Goal: Task Accomplishment & Management: Use online tool/utility

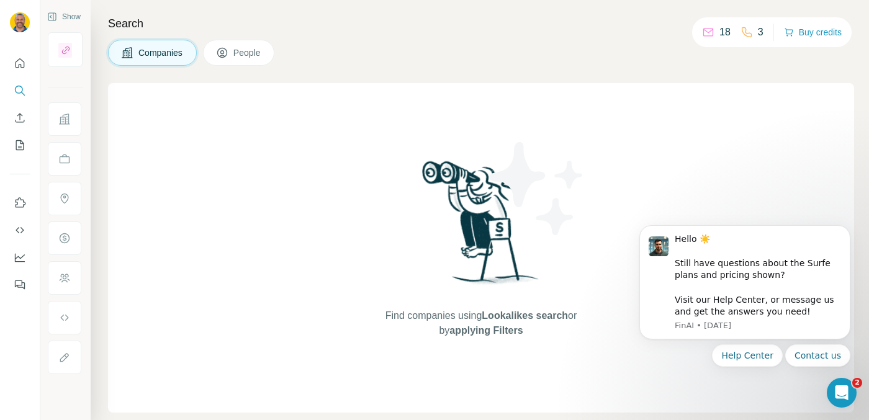
click at [775, 85] on div "Find companies using Lookalikes search or by applying Filters" at bounding box center [481, 248] width 746 height 330
click at [20, 65] on icon "Quick start" at bounding box center [20, 62] width 9 height 9
click at [19, 97] on icon "Search" at bounding box center [20, 90] width 12 height 12
click at [719, 164] on div "Find companies using Lookalikes search or by applying Filters" at bounding box center [481, 248] width 746 height 330
click at [720, 32] on p "18" at bounding box center [725, 32] width 11 height 15
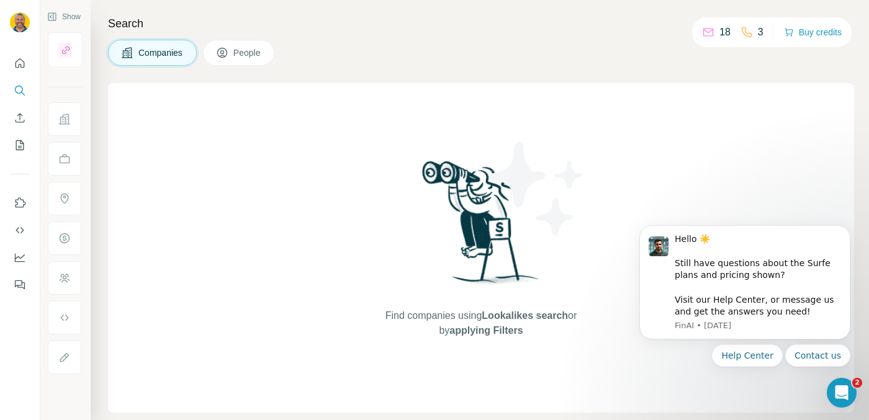
click at [704, 32] on icon at bounding box center [708, 32] width 12 height 12
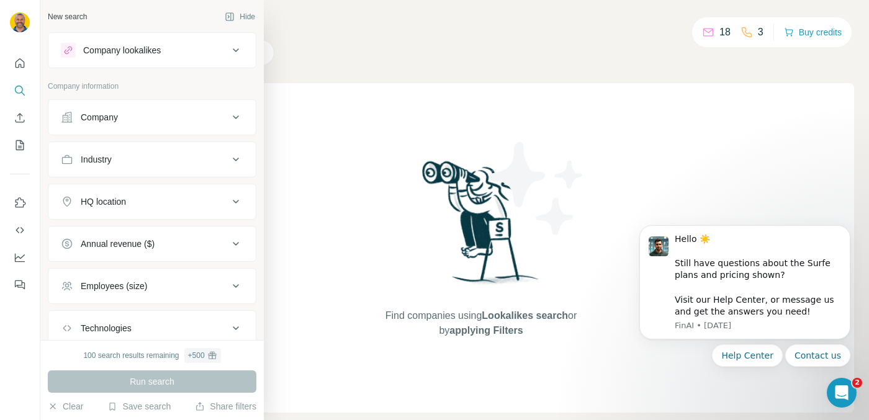
click at [155, 116] on div "Company" at bounding box center [145, 117] width 168 height 12
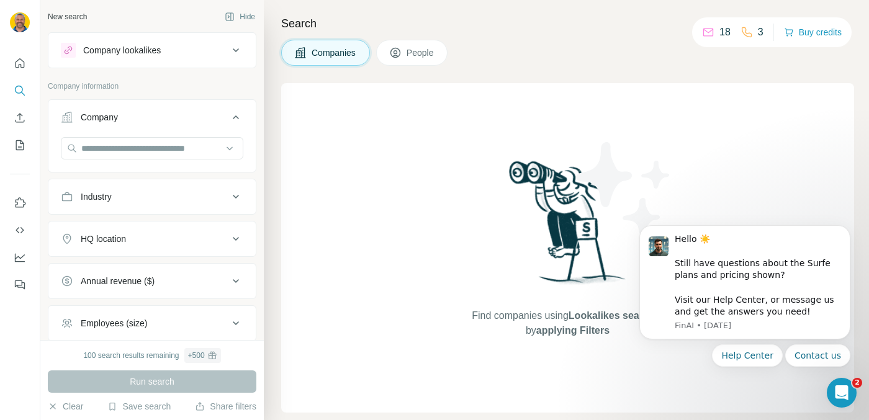
click at [149, 189] on button "Industry" at bounding box center [151, 197] width 207 height 30
click at [140, 286] on button "HQ location" at bounding box center [151, 276] width 207 height 30
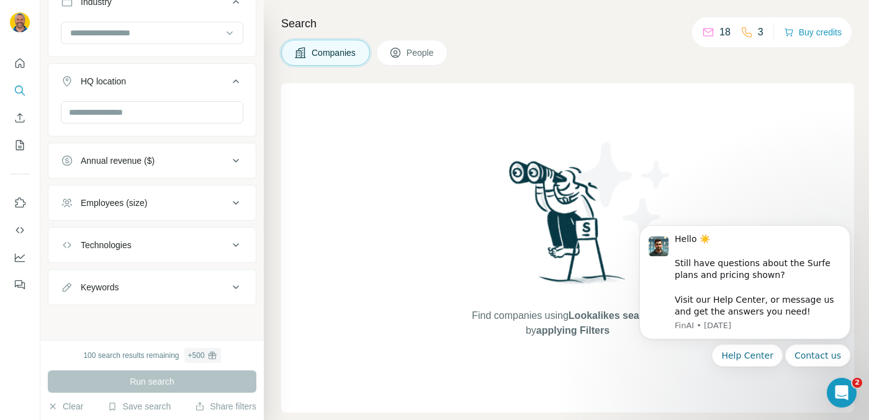
click at [756, 32] on div "3" at bounding box center [752, 32] width 23 height 15
click at [806, 34] on button "Buy credits" at bounding box center [813, 32] width 58 height 17
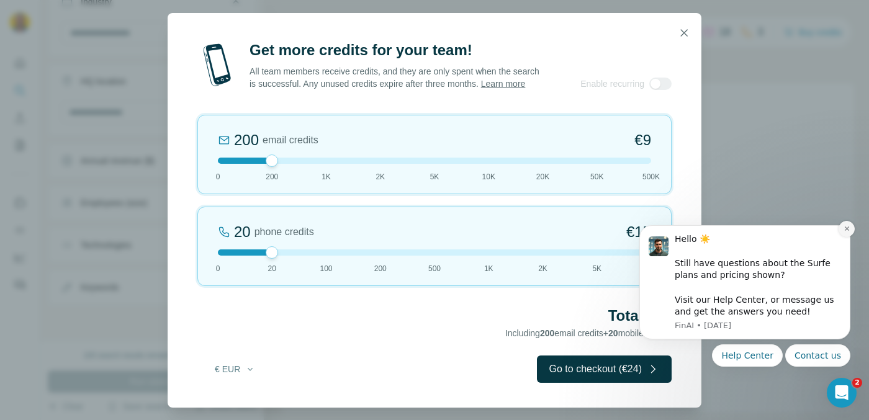
click at [847, 230] on icon "Dismiss notification" at bounding box center [847, 228] width 7 height 7
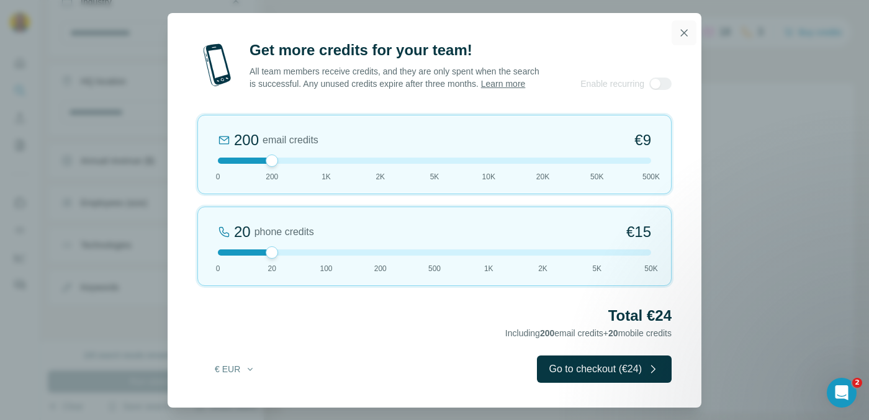
click at [684, 32] on icon "button" at bounding box center [684, 32] width 7 height 7
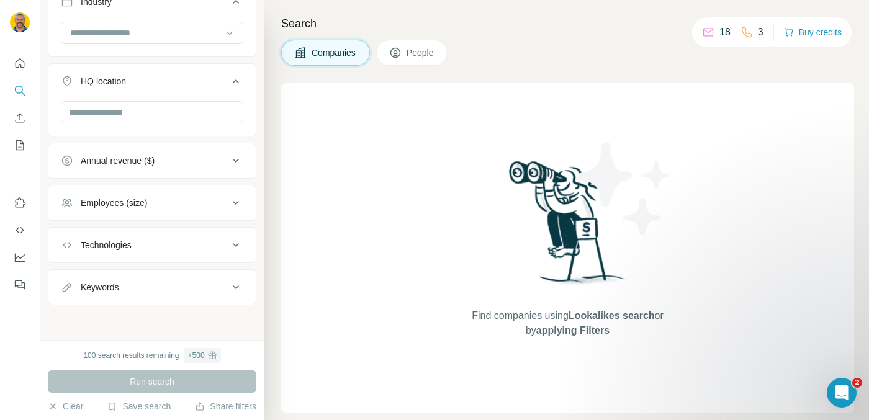
scroll to position [0, 0]
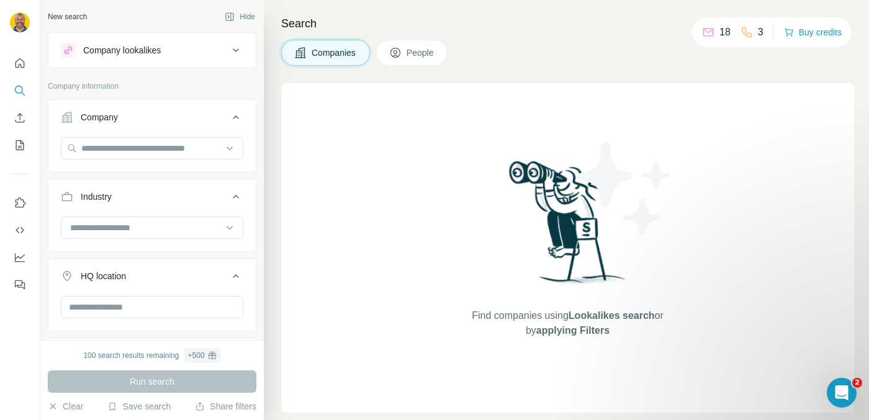
click at [11, 61] on button "Quick start" at bounding box center [20, 63] width 20 height 22
